Goal: Task Accomplishment & Management: Manage account settings

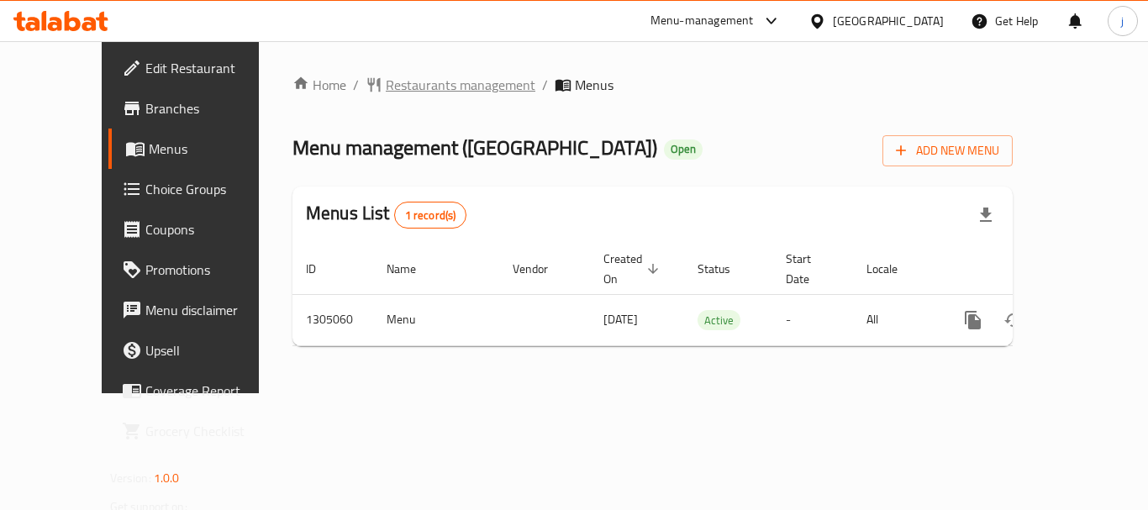
click at [422, 87] on span "Restaurants management" at bounding box center [461, 85] width 150 height 20
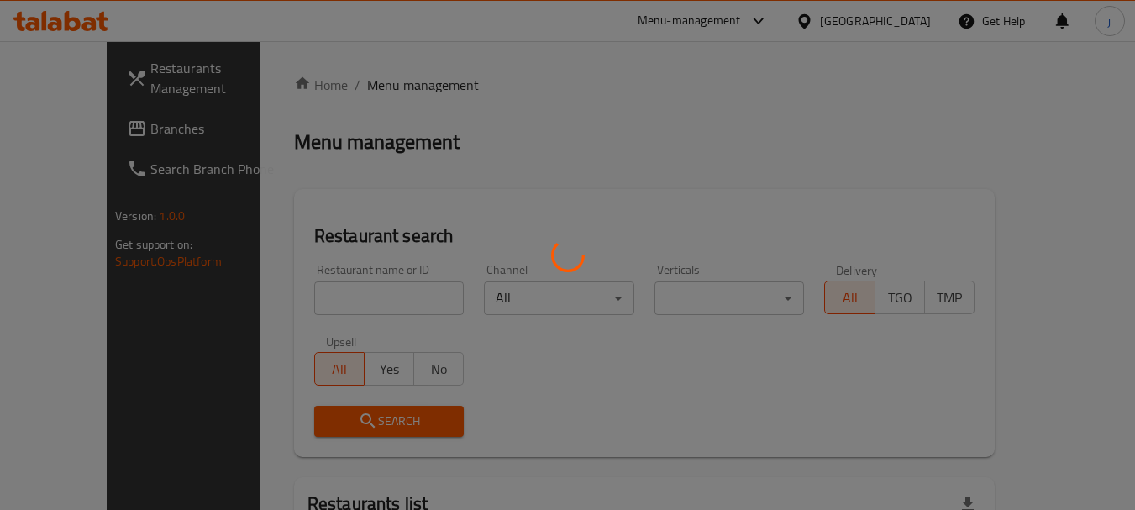
click at [68, 127] on div at bounding box center [567, 255] width 1135 height 510
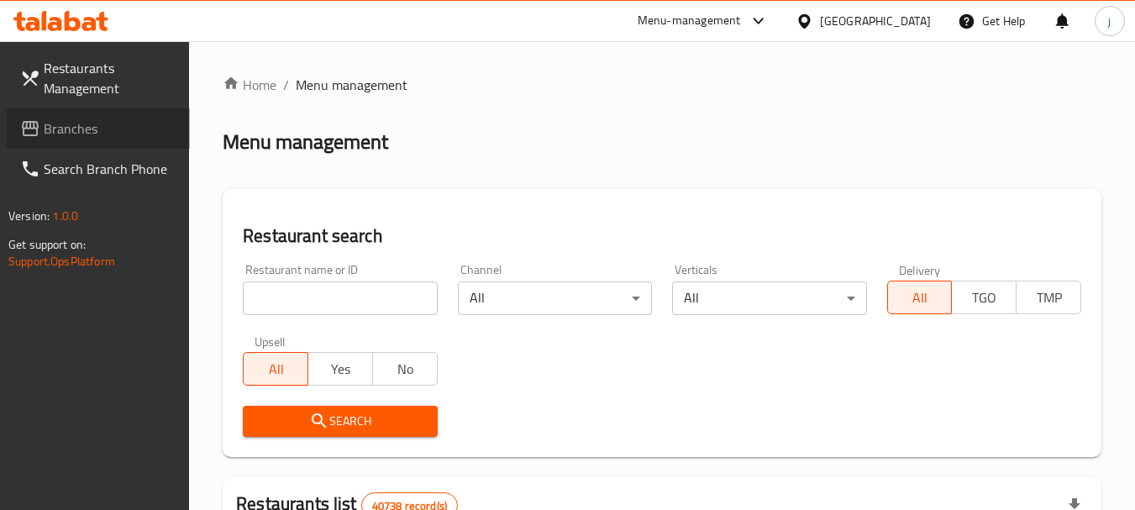
click at [67, 127] on span "Branches" at bounding box center [110, 128] width 133 height 20
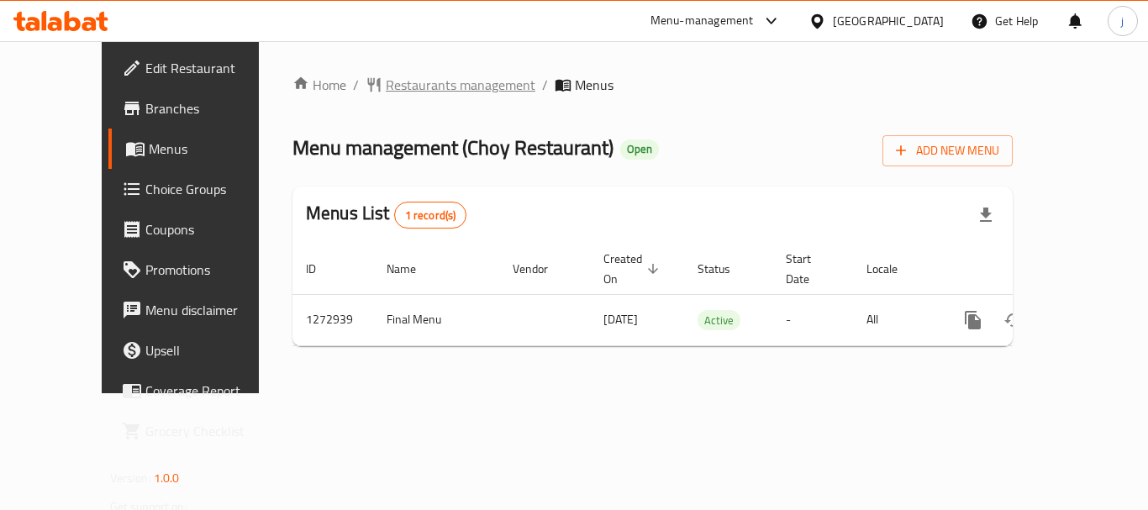
click at [386, 81] on span "Restaurants management" at bounding box center [461, 85] width 150 height 20
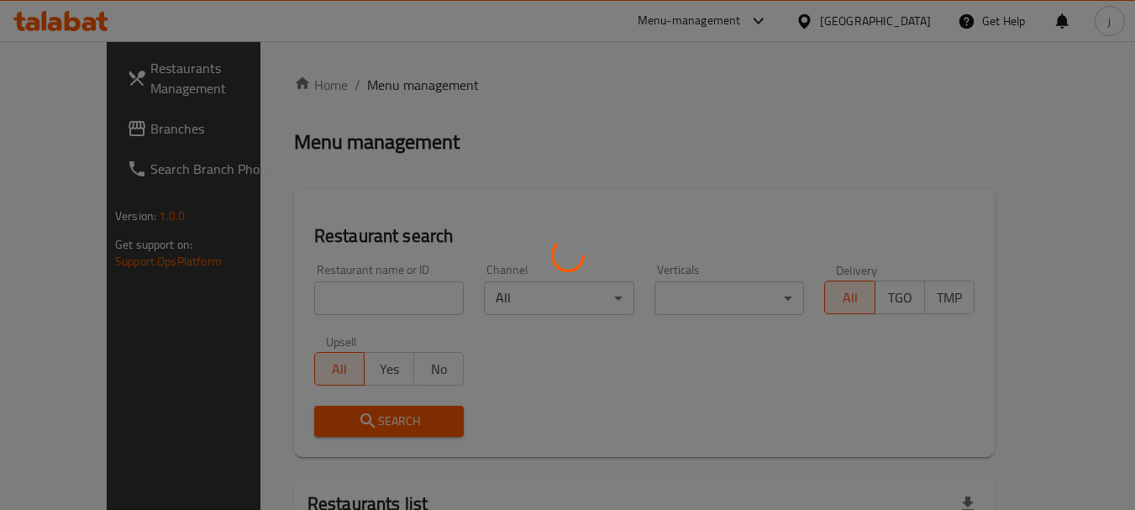
click at [65, 133] on div at bounding box center [567, 255] width 1135 height 510
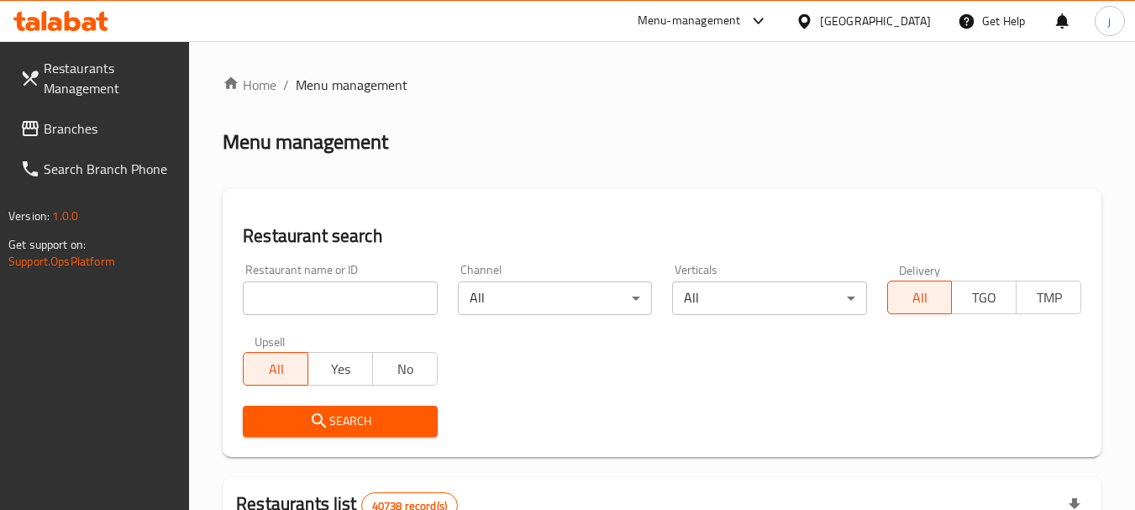
click at [81, 131] on span "Branches" at bounding box center [110, 128] width 133 height 20
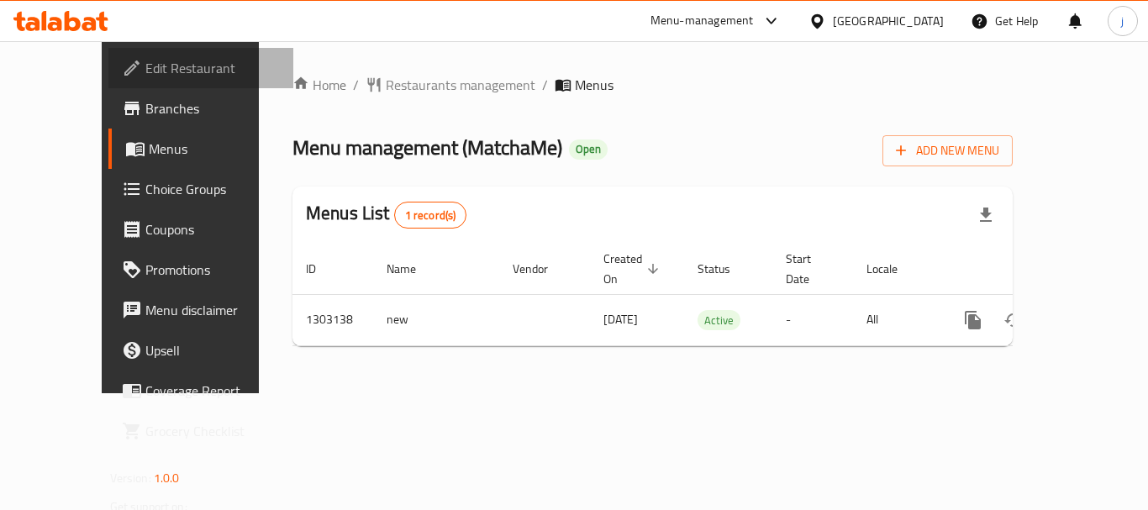
click at [145, 70] on span "Edit Restaurant" at bounding box center [212, 68] width 134 height 20
